Goal: Transaction & Acquisition: Subscribe to service/newsletter

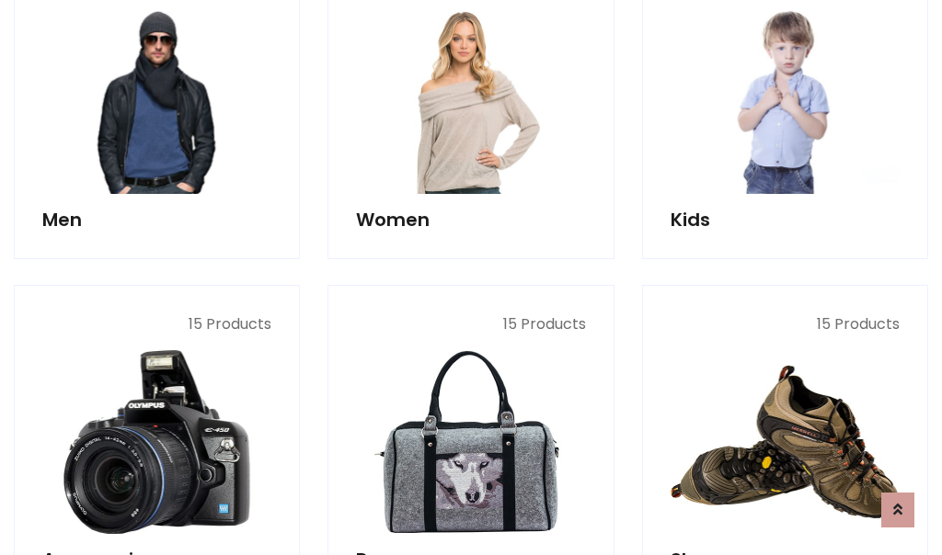
scroll to position [1334, 0]
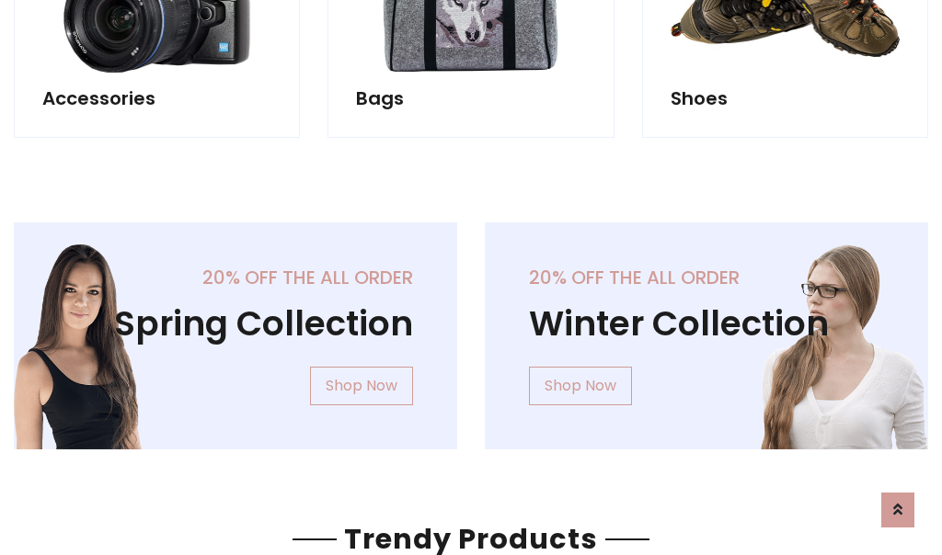
click at [471, 328] on div "20% off the all order Winter Collection Shop Now" at bounding box center [706, 351] width 471 height 257
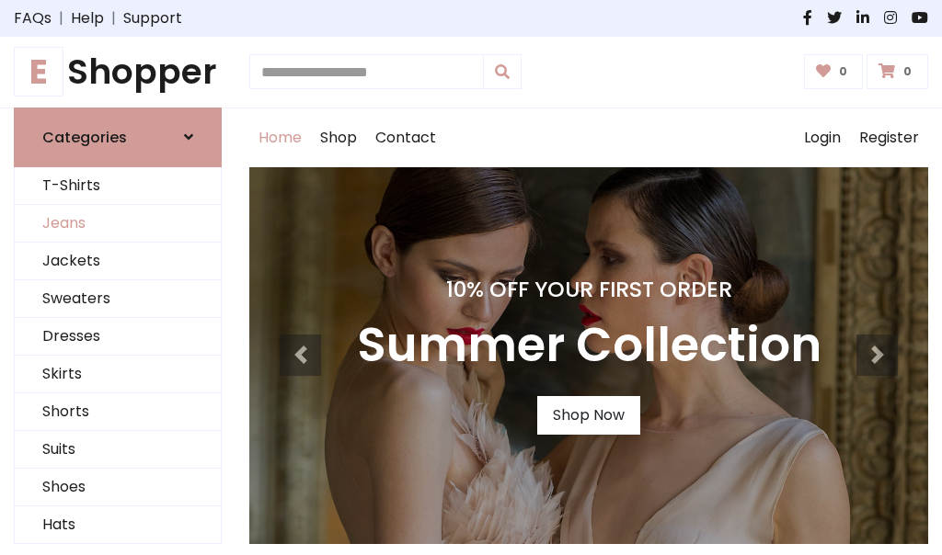
click at [118, 223] on link "Jeans" at bounding box center [118, 224] width 206 height 38
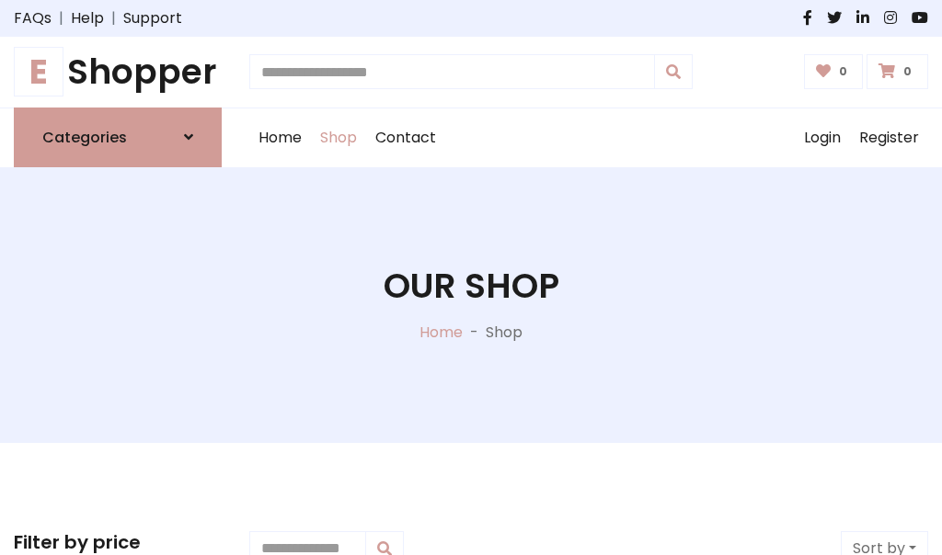
scroll to position [580, 0]
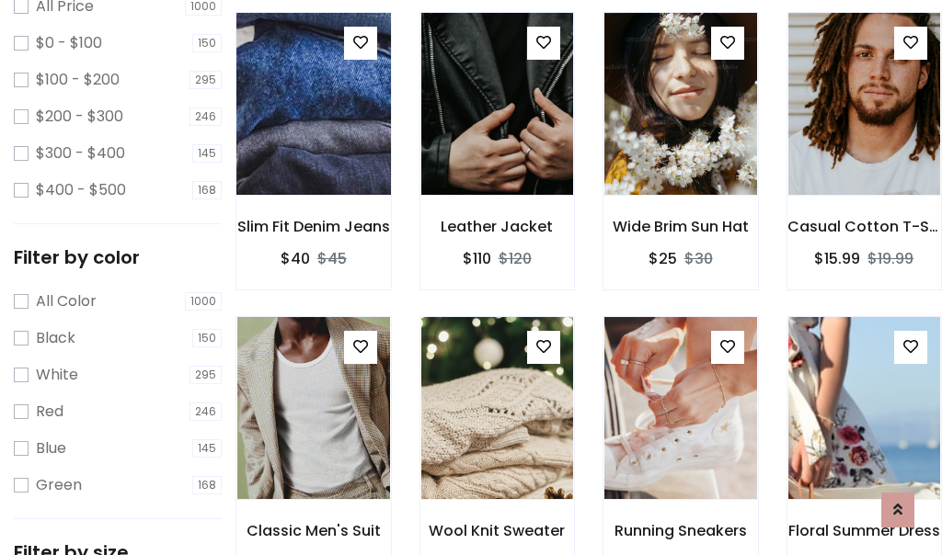
click at [313, 143] on img at bounding box center [313, 103] width 183 height 441
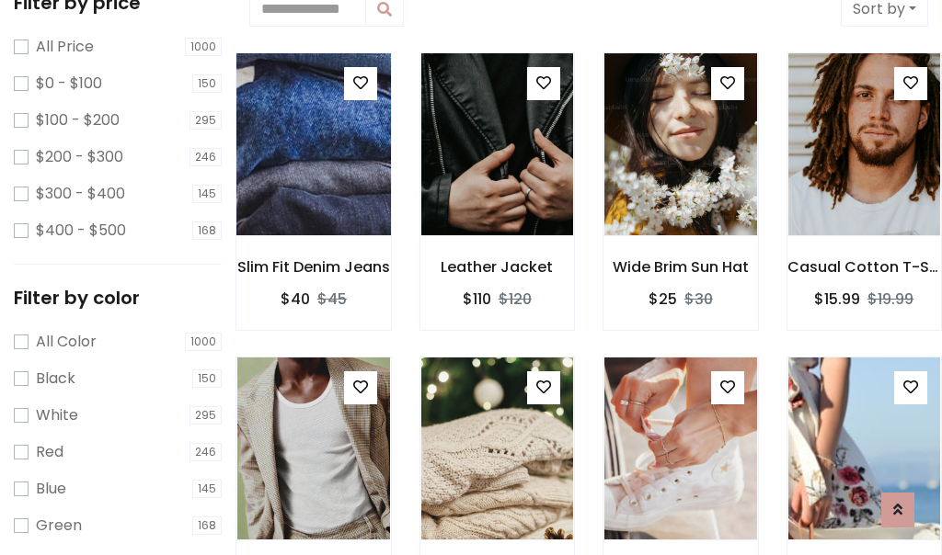
scroll to position [40, 0]
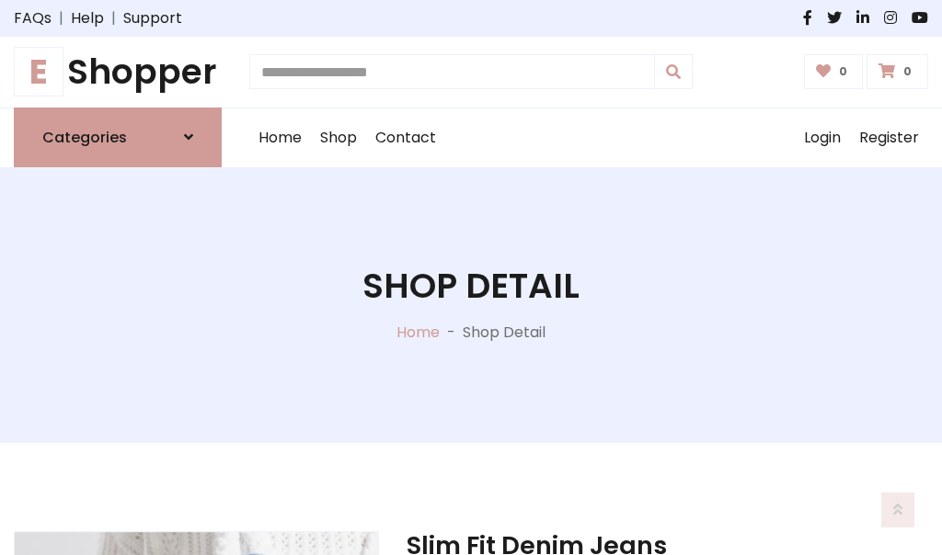
scroll to position [198, 0]
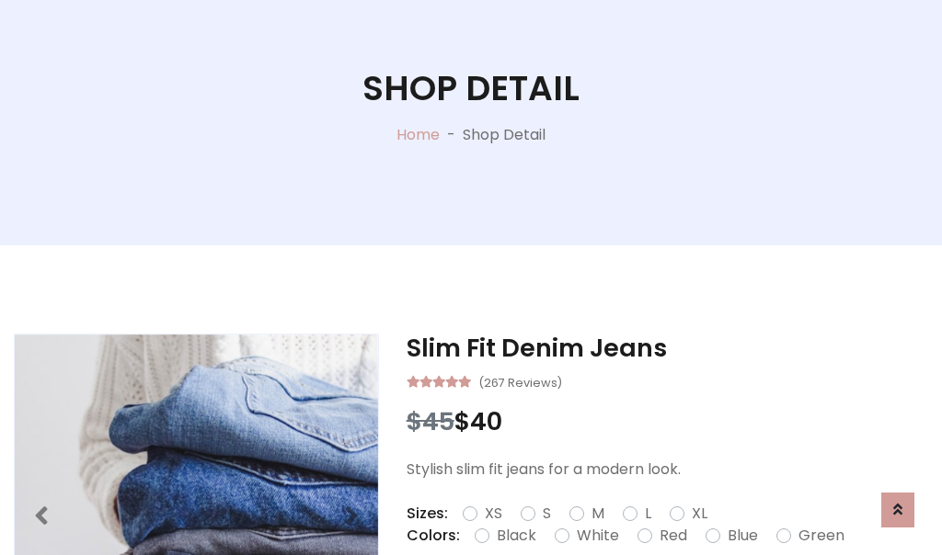
click at [670, 536] on label "Red" at bounding box center [673, 536] width 28 height 22
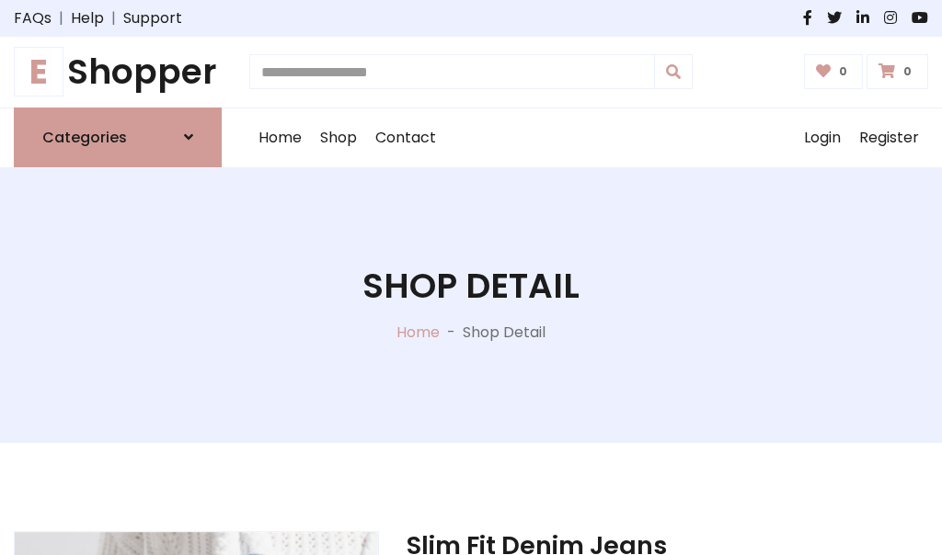
scroll to position [198, 0]
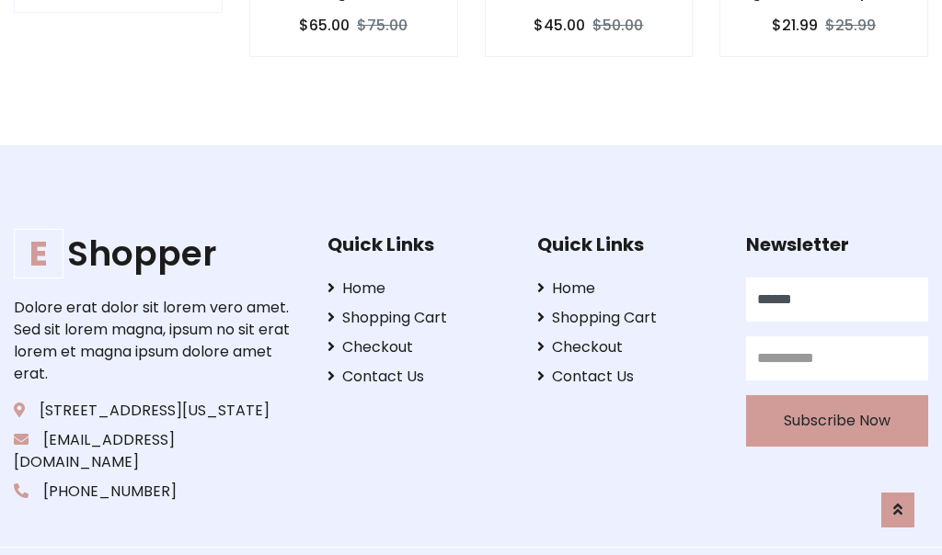
type input "******"
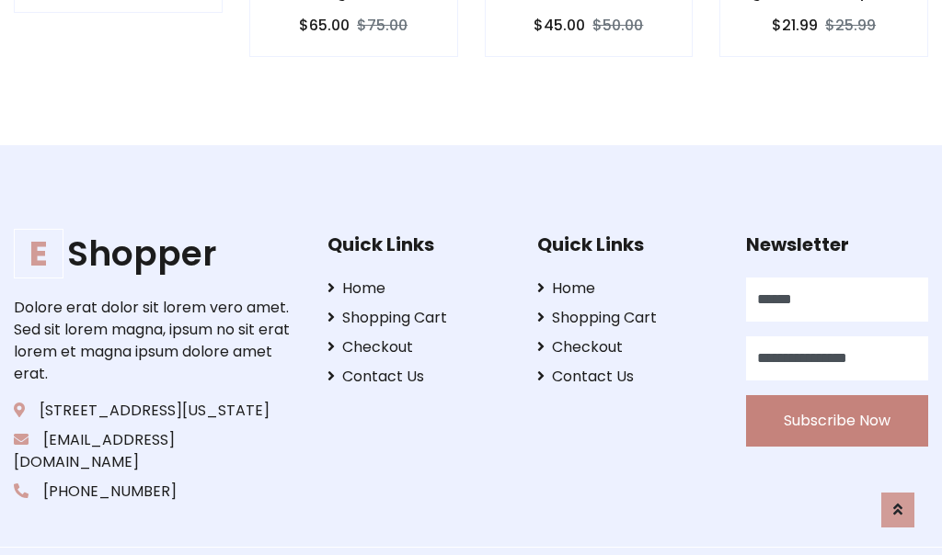
type input "**********"
click at [837, 398] on button "Subscribe Now" at bounding box center [837, 421] width 182 height 52
